Goal: Find specific page/section: Find specific page/section

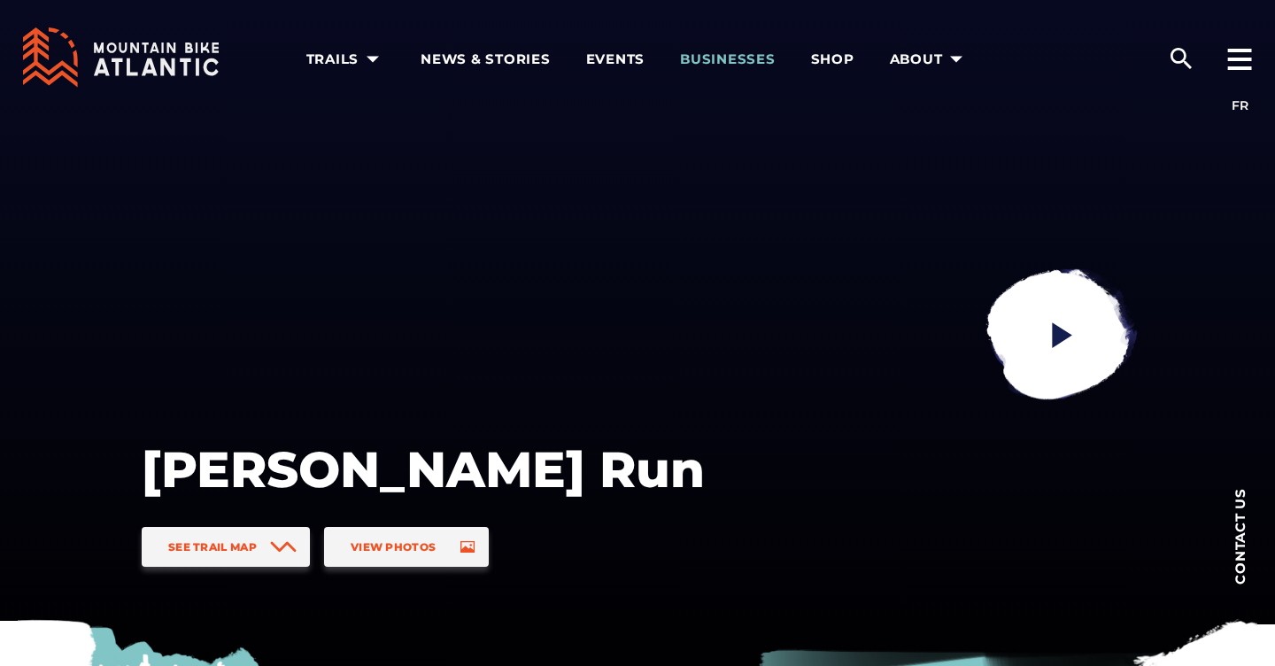
click at [721, 58] on span "Businesses" at bounding box center [728, 59] width 96 height 18
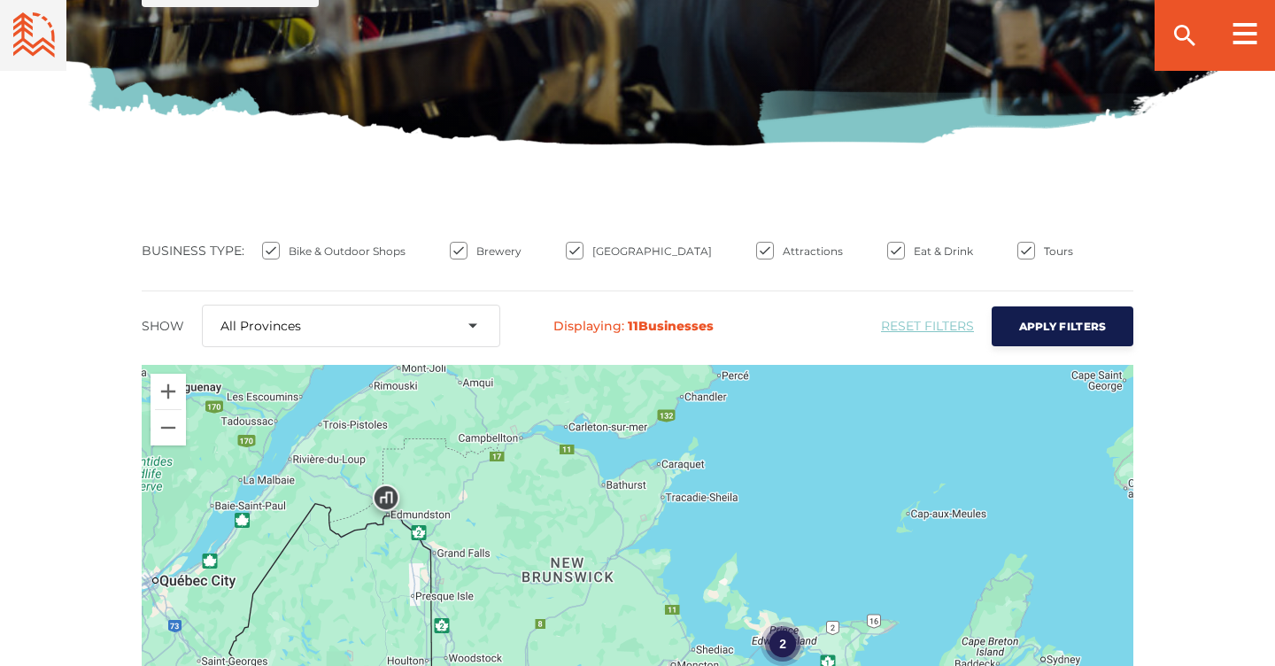
scroll to position [570, 0]
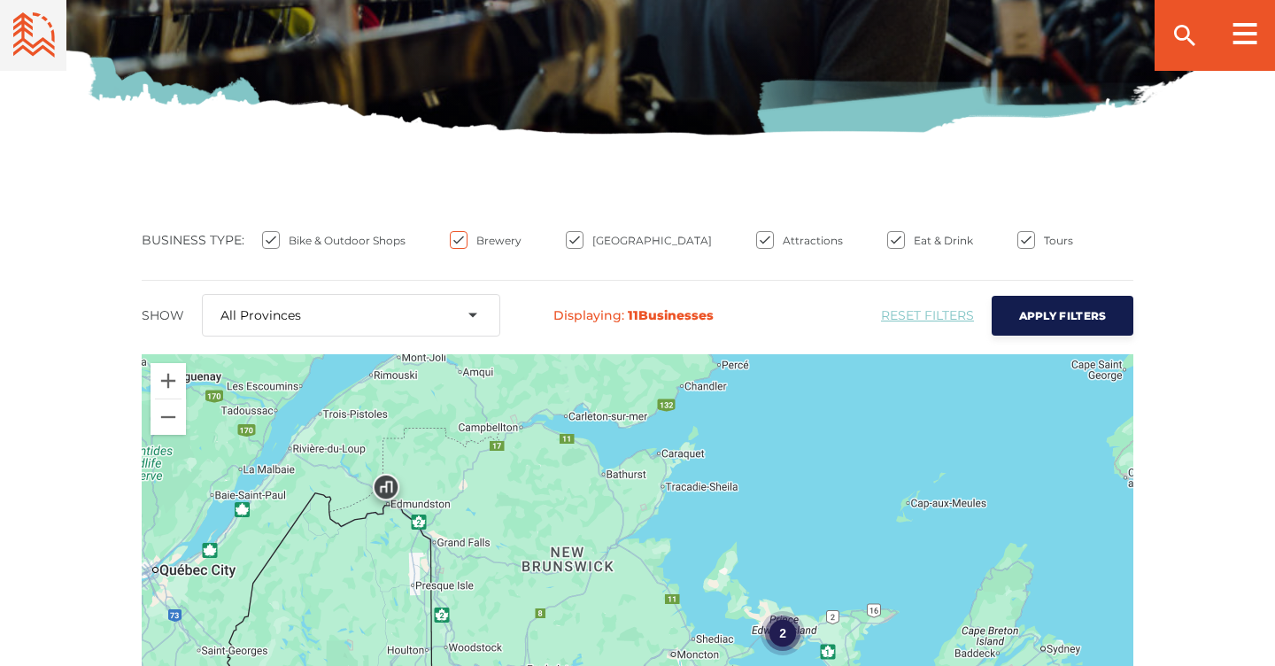
click at [457, 241] on input "Brewery" at bounding box center [459, 240] width 18 height 18
checkbox input "false"
click at [577, 239] on input "[GEOGRAPHIC_DATA]" at bounding box center [575, 240] width 18 height 18
checkbox input "false"
click at [756, 244] on input "Attractions" at bounding box center [765, 240] width 18 height 18
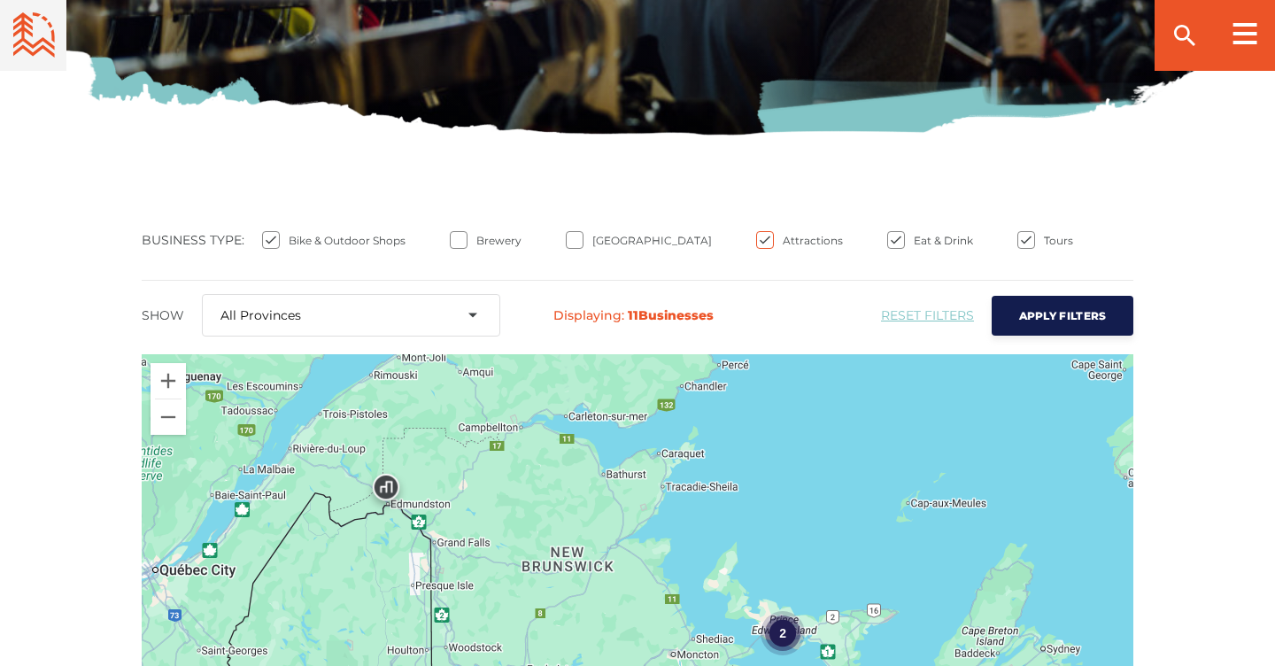
checkbox input "false"
click at [887, 238] on input "Eat & Drink" at bounding box center [896, 240] width 18 height 18
checkbox input "false"
click at [1053, 297] on button "Apply Filters" at bounding box center [1062, 316] width 142 height 40
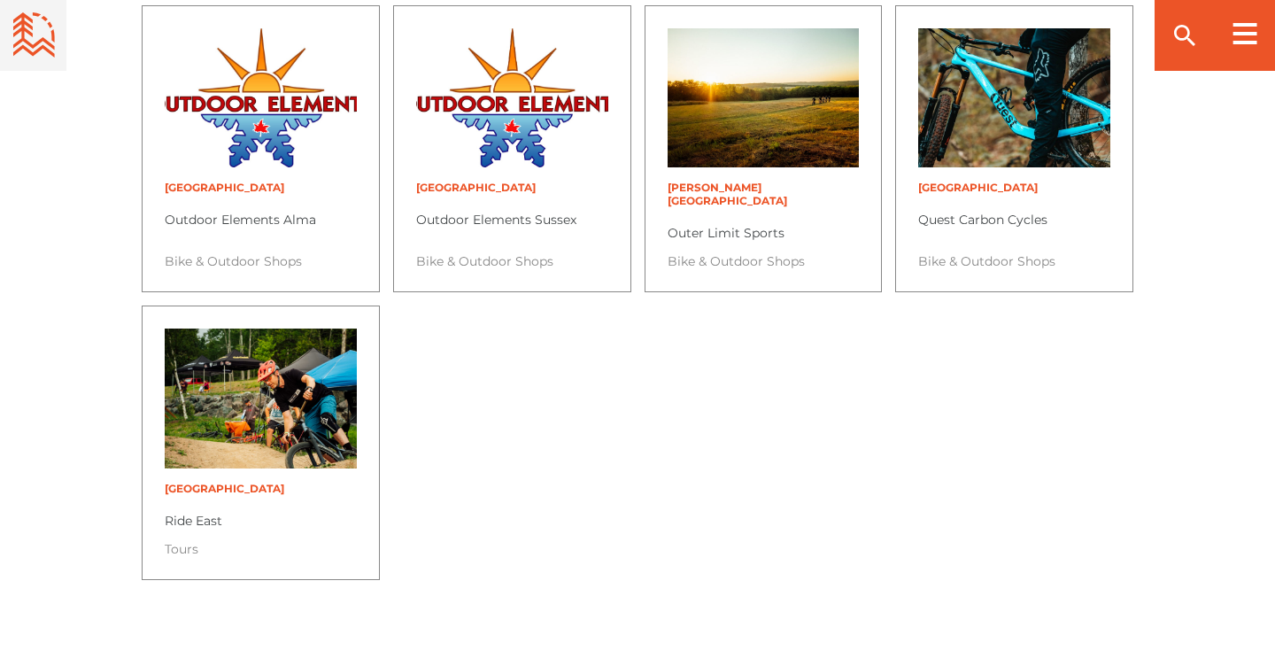
scroll to position [1878, 0]
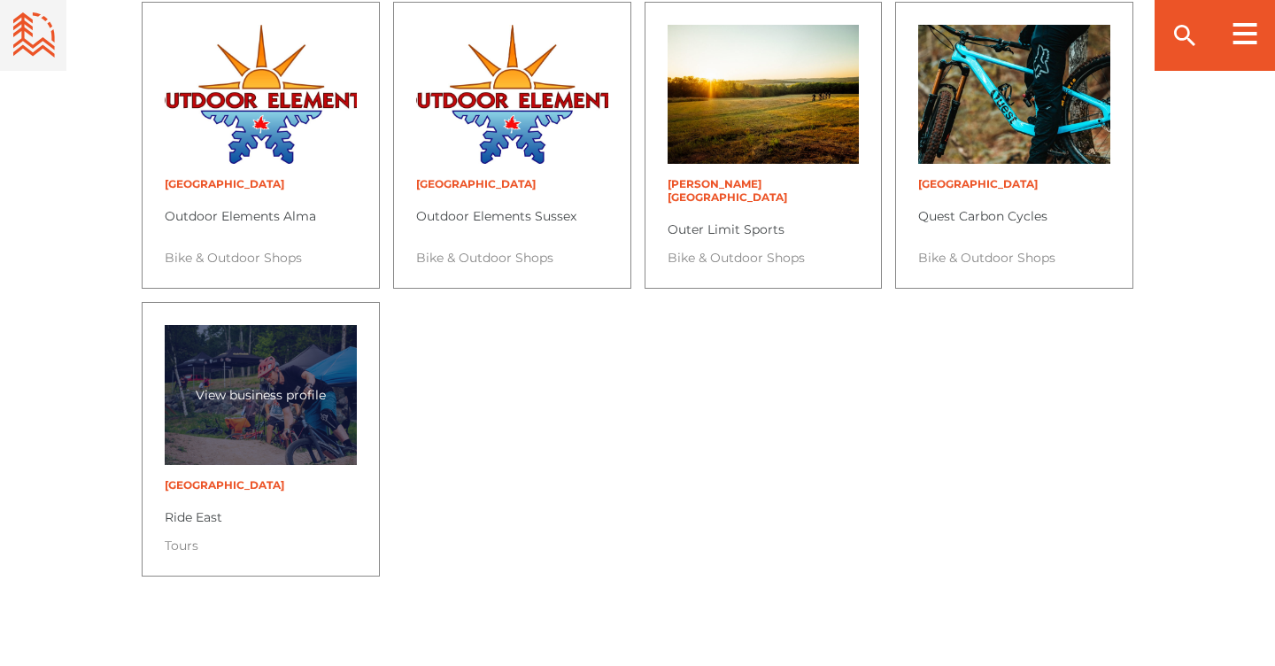
click at [255, 382] on span "View business profile" at bounding box center [261, 394] width 148 height 25
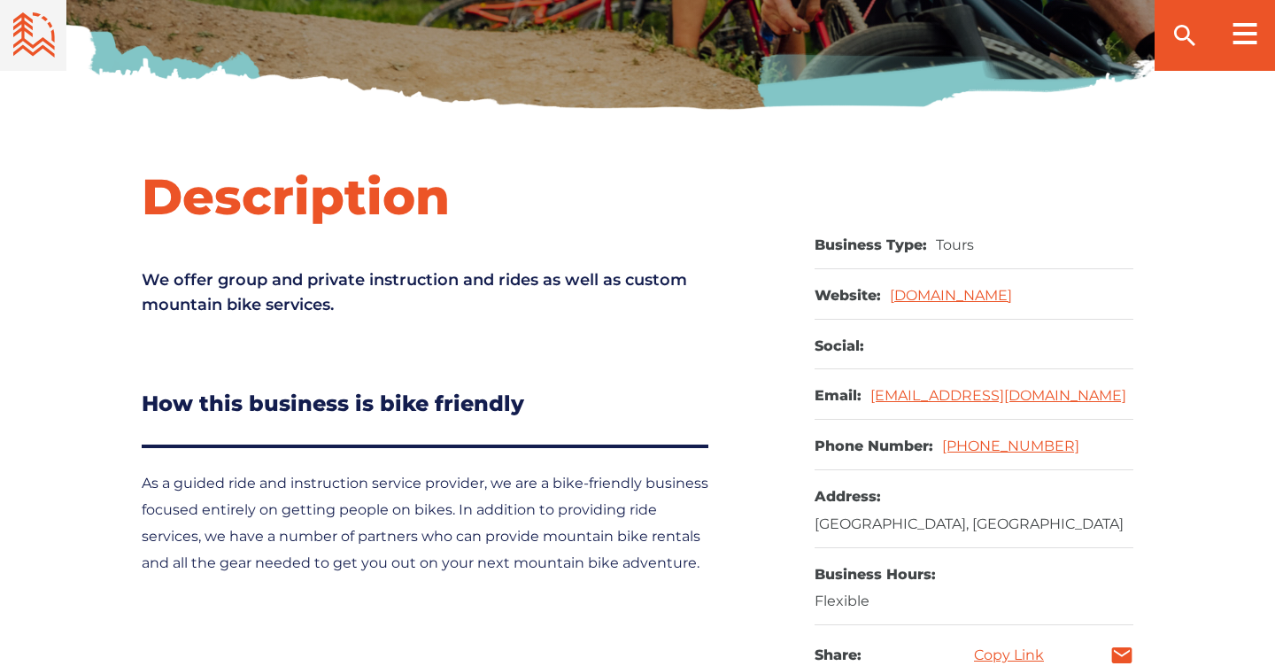
scroll to position [651, 0]
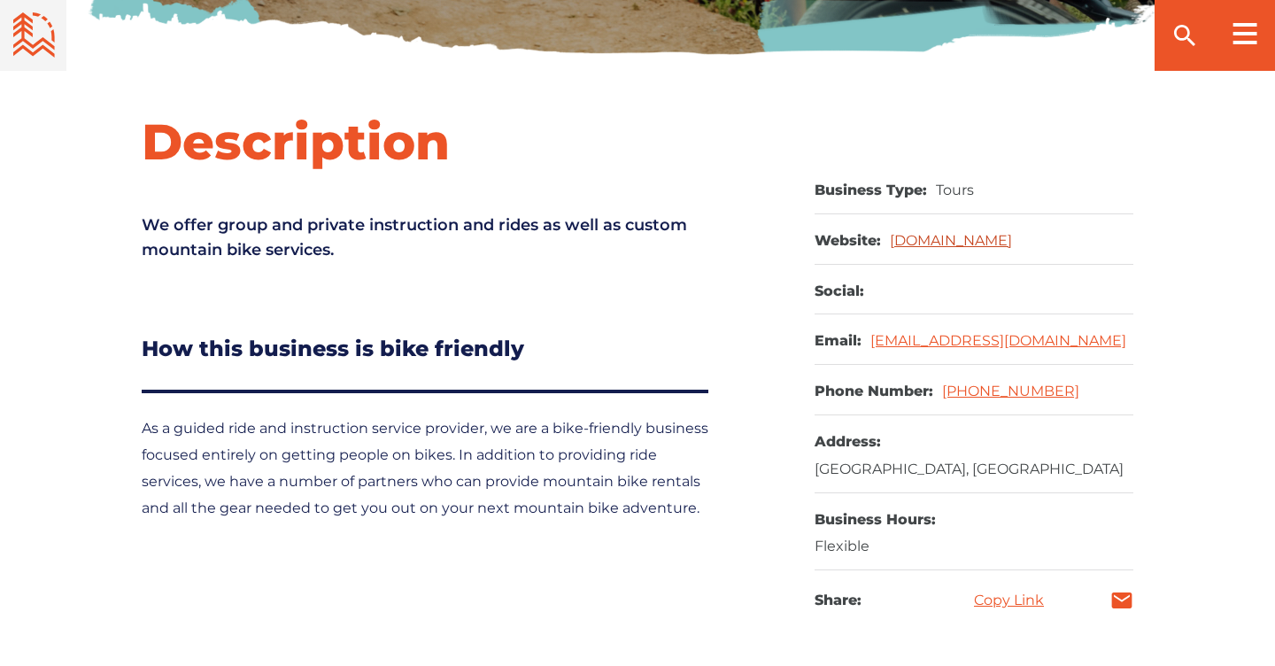
click at [917, 242] on link "rideeast.ca" at bounding box center [951, 240] width 122 height 17
